Goal: Transaction & Acquisition: Download file/media

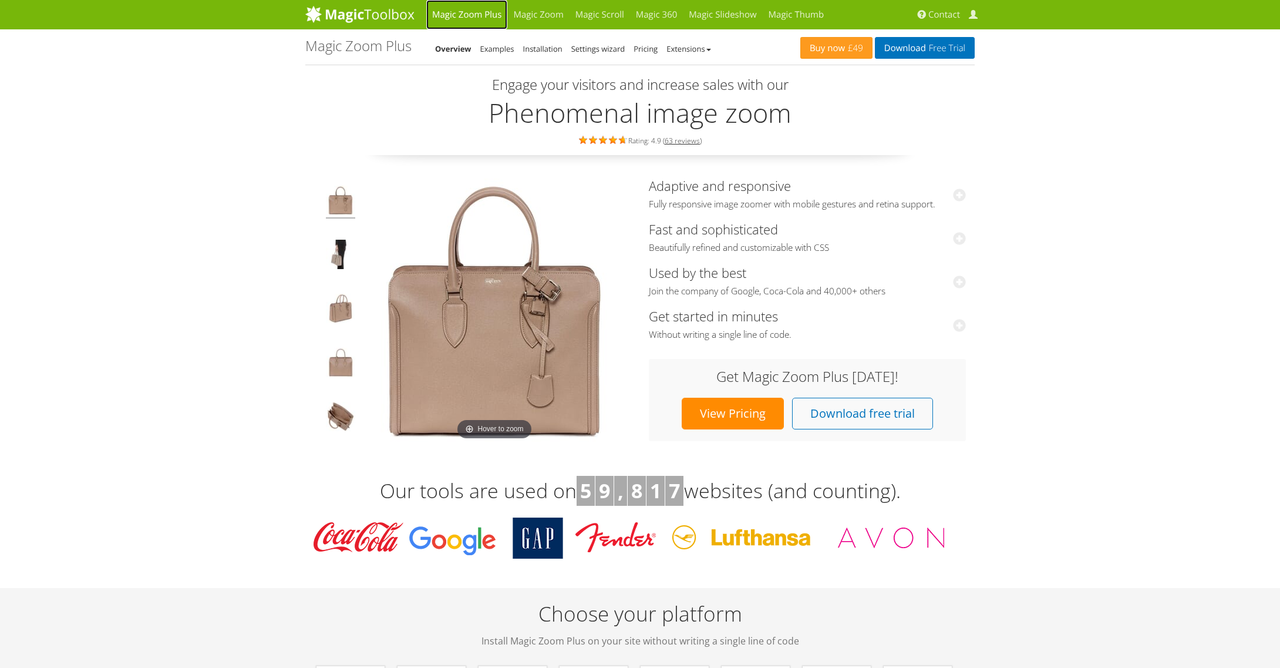
click at [485, 12] on link "Magic Zoom Plus" at bounding box center [466, 14] width 81 height 29
click at [978, 14] on link "My Account" at bounding box center [975, 14] width 18 height 29
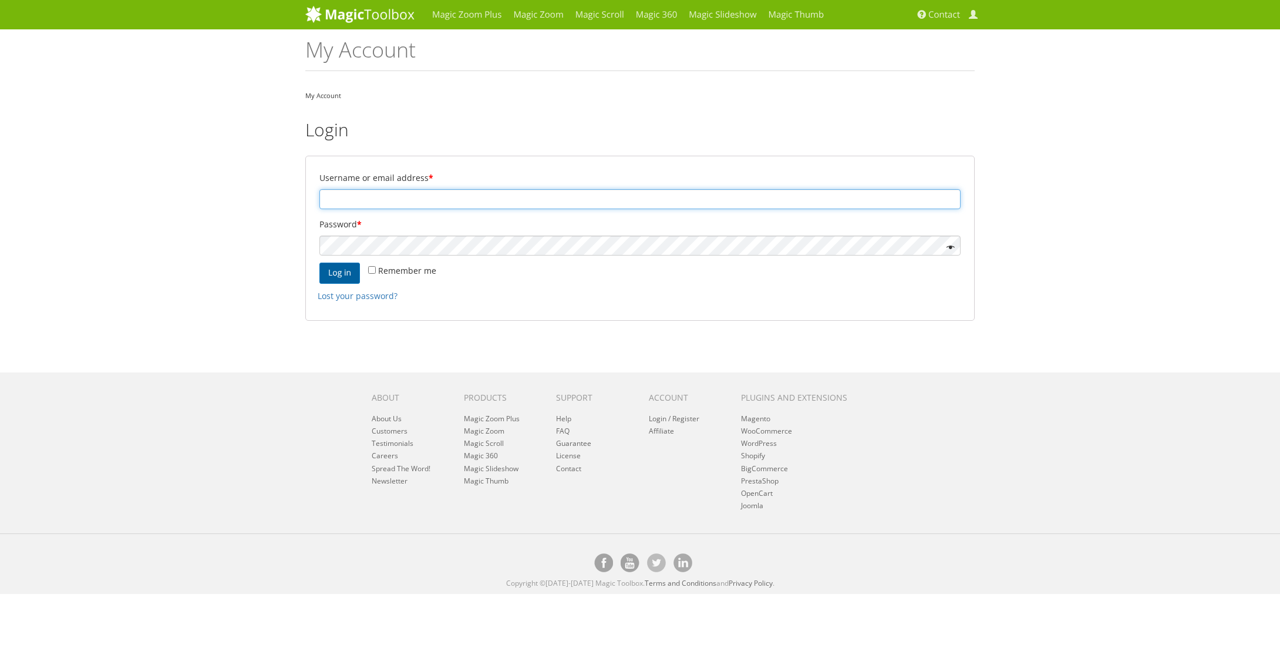
type input "info@bentinkmodelspoor.nl"
click at [331, 275] on button "Log in" at bounding box center [339, 272] width 41 height 21
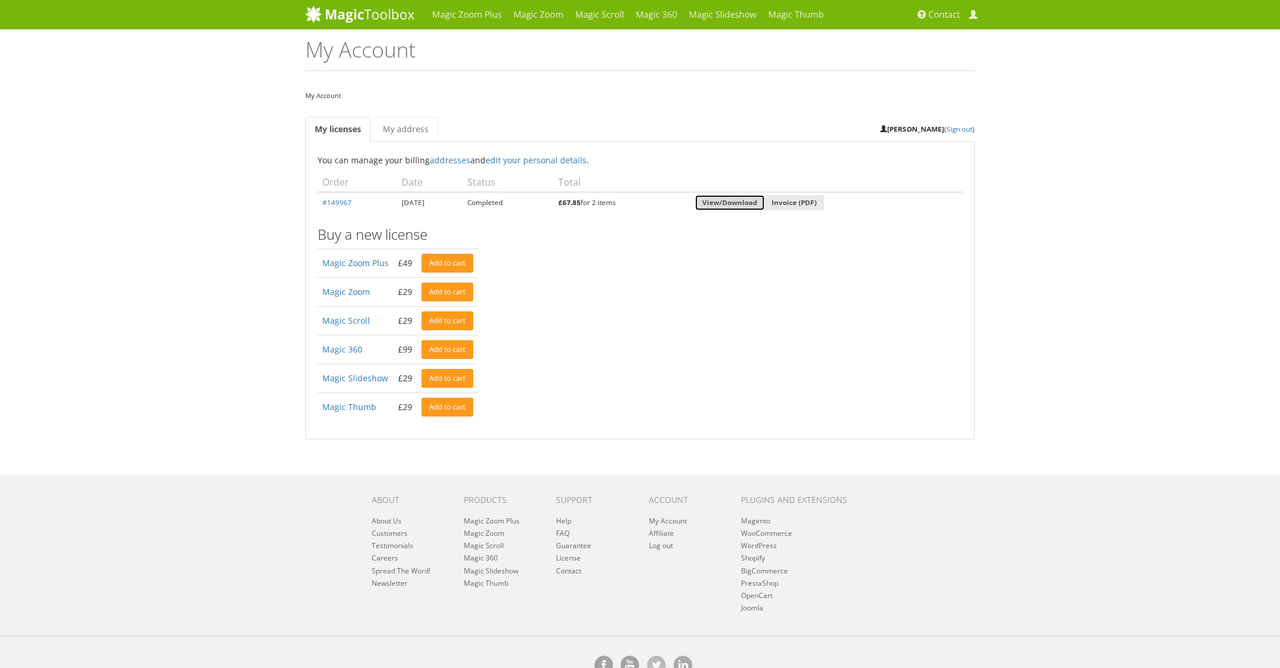
click at [754, 203] on link "View/Download" at bounding box center [729, 203] width 69 height 16
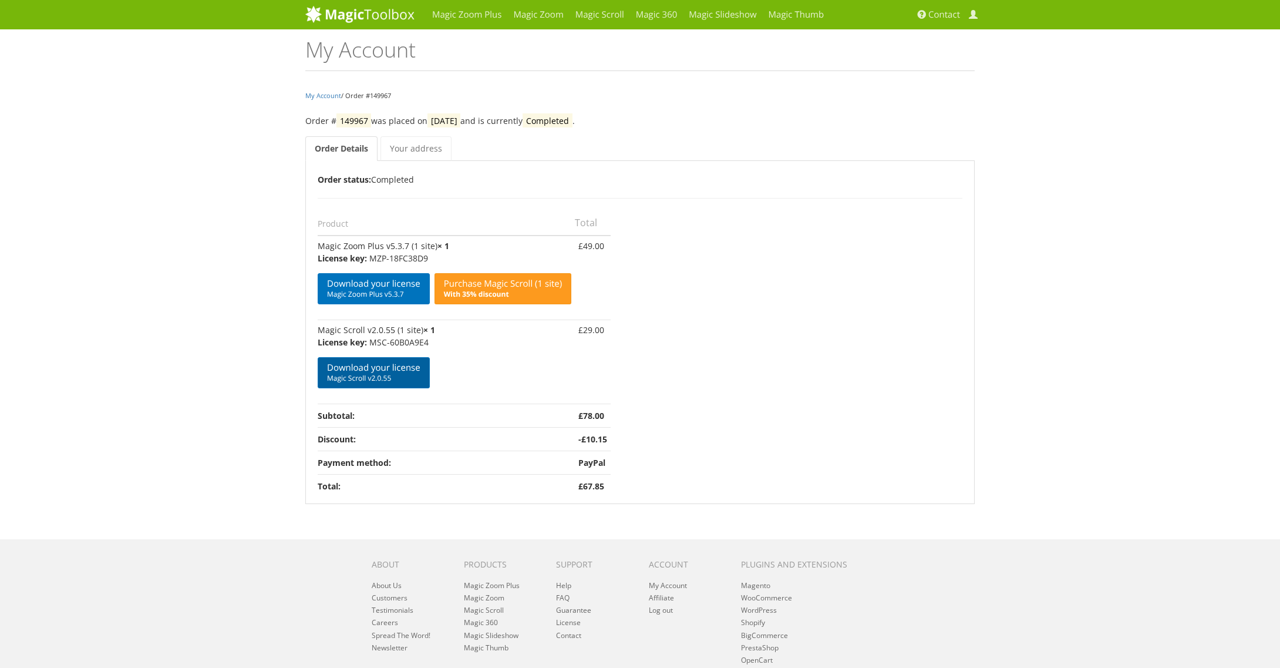
click at [399, 375] on span "Magic Scroll v2.0.55" at bounding box center [373, 377] width 93 height 9
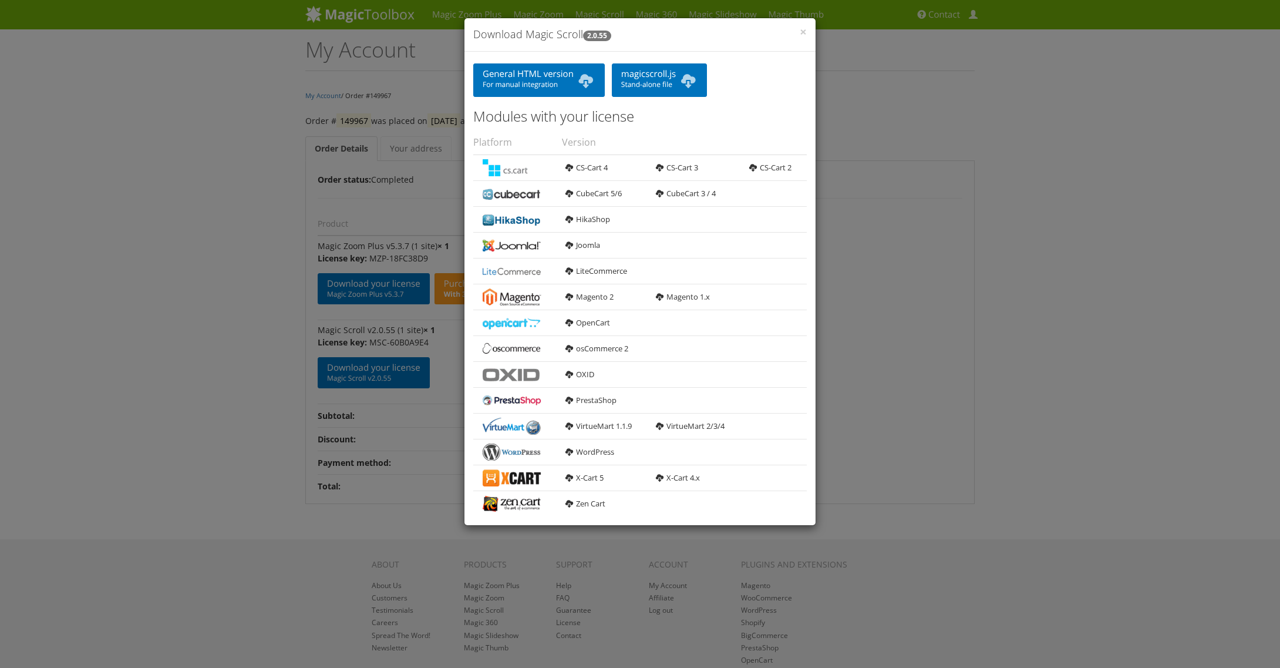
click at [291, 218] on div "× Download Magic Scroll 2.0.55 General HTML version For manual integration magi…" at bounding box center [640, 334] width 1280 height 668
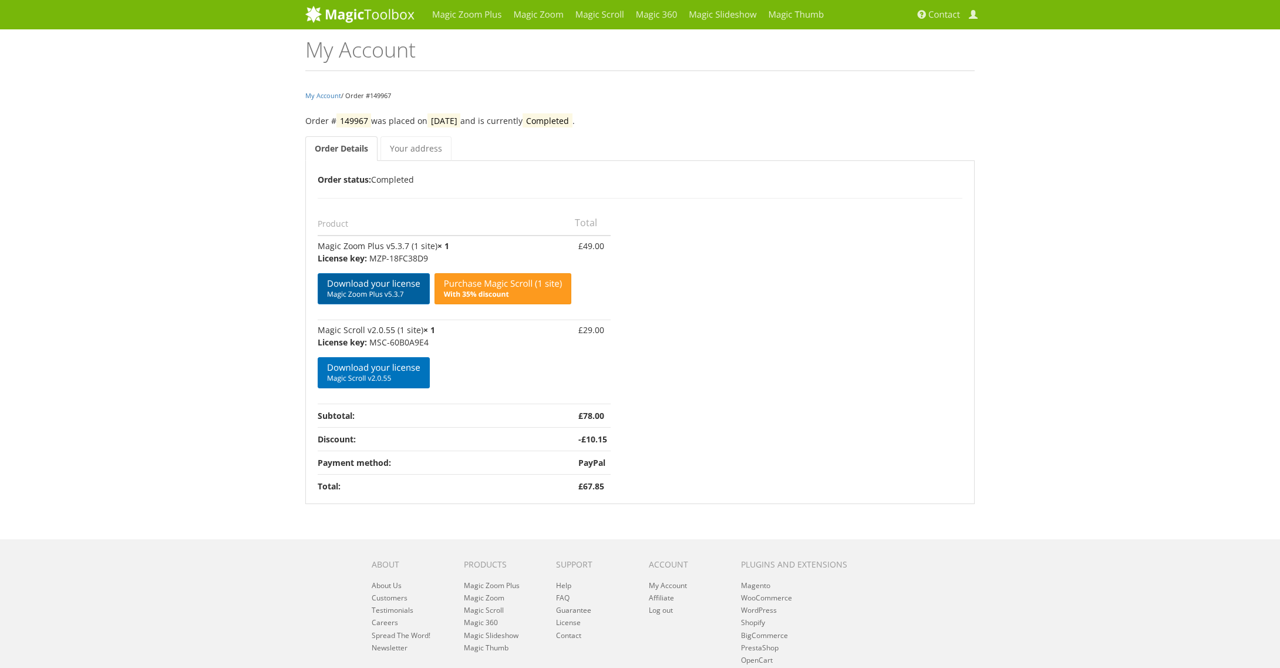
click at [375, 299] on link "Download your license Magic Zoom Plus v5.3.7" at bounding box center [374, 288] width 112 height 31
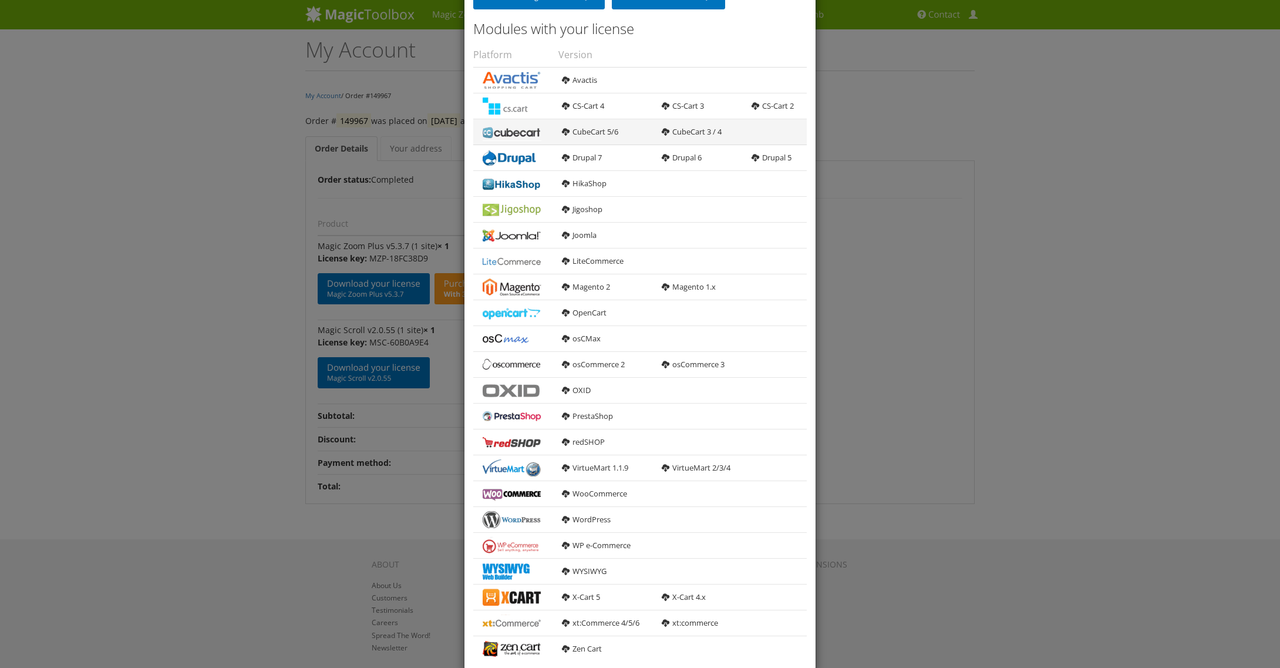
scroll to position [108, 0]
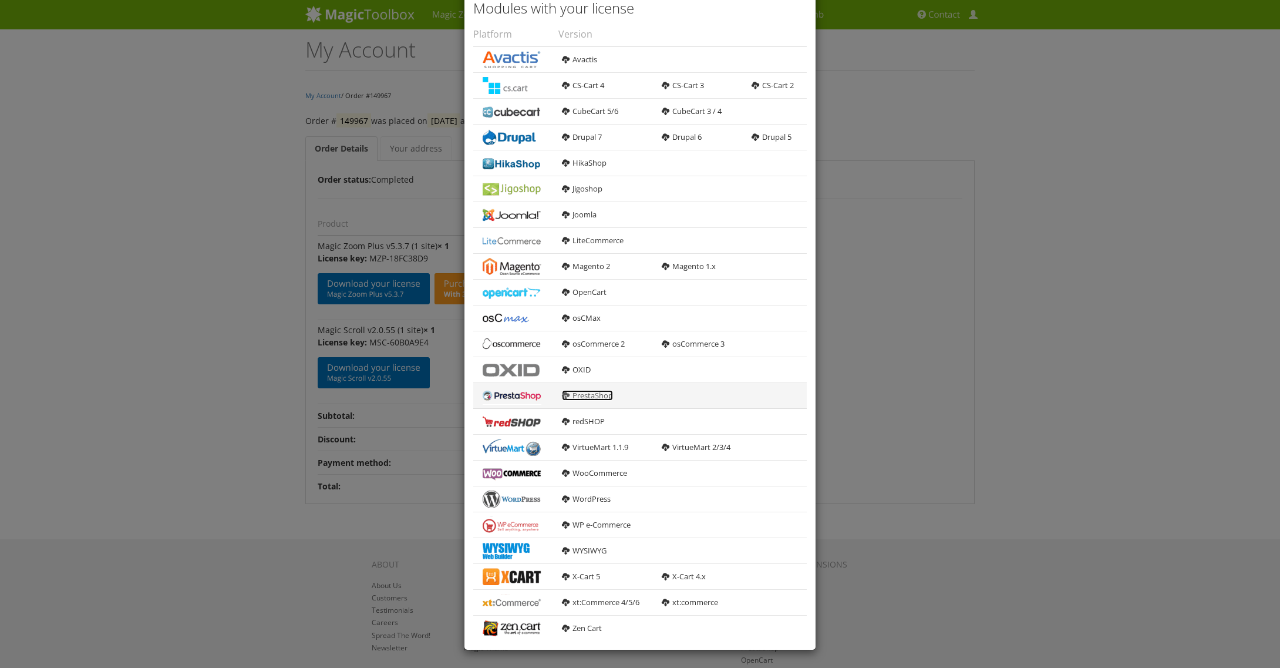
click at [582, 396] on link "PrestaShop" at bounding box center [587, 395] width 51 height 11
click at [1059, 119] on div "× Download Magic Zoom Plus 5.3.7 General HTML version For manual integration ma…" at bounding box center [640, 334] width 1280 height 668
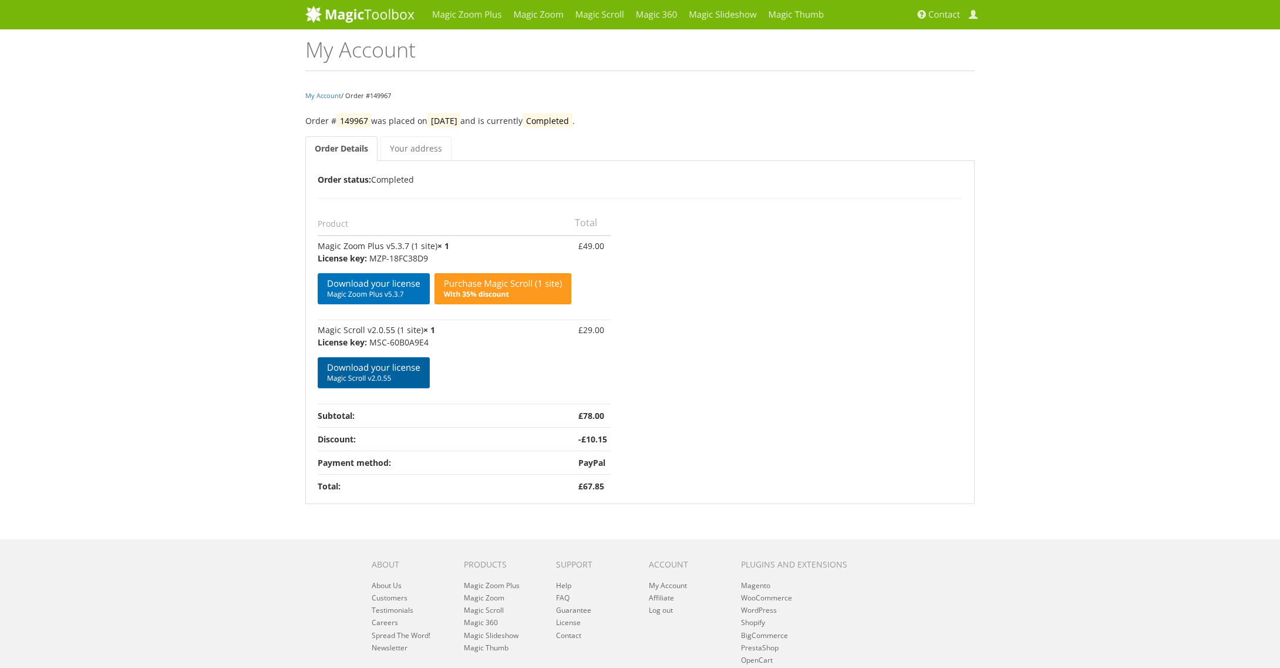
click at [401, 373] on link "Download your license Magic Scroll v2.0.55" at bounding box center [374, 372] width 112 height 31
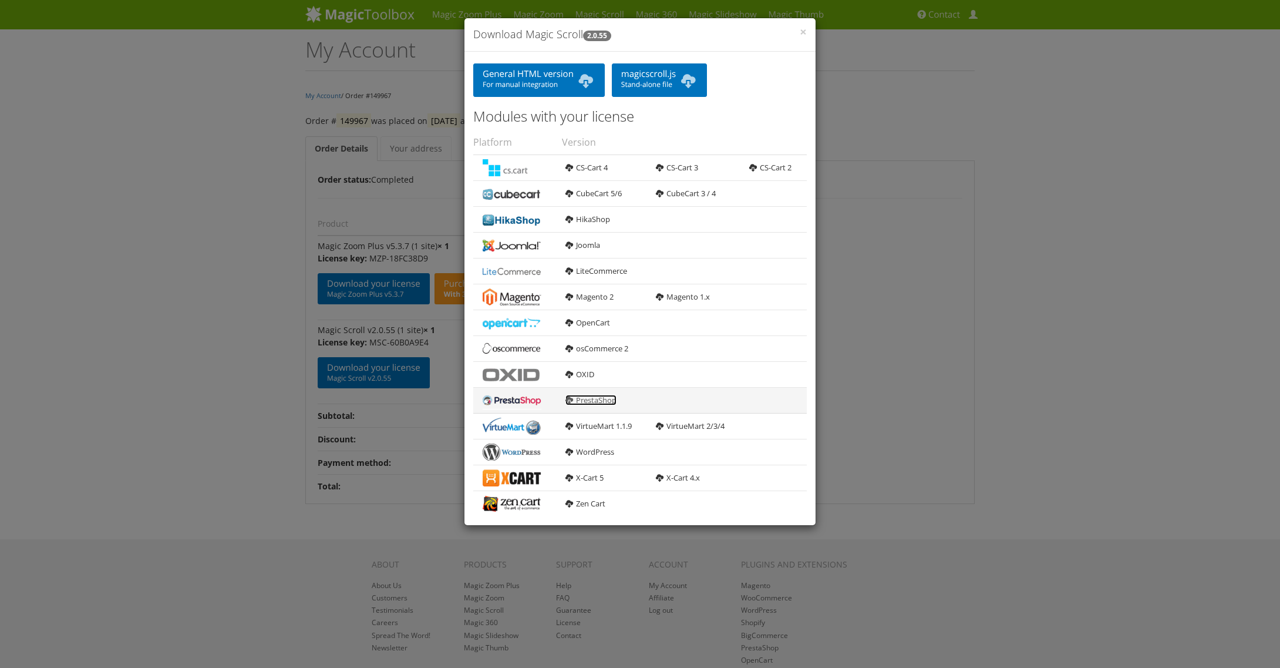
click at [590, 398] on link "PrestaShop" at bounding box center [590, 400] width 51 height 11
